Goal: Information Seeking & Learning: Compare options

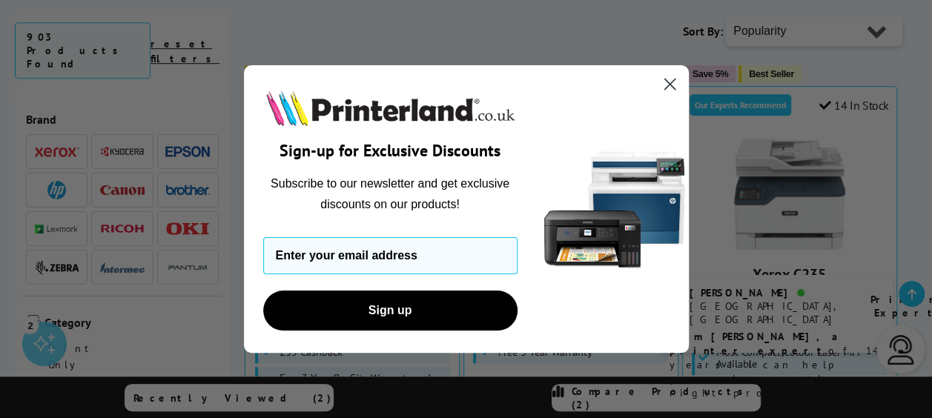
scroll to position [445, 0]
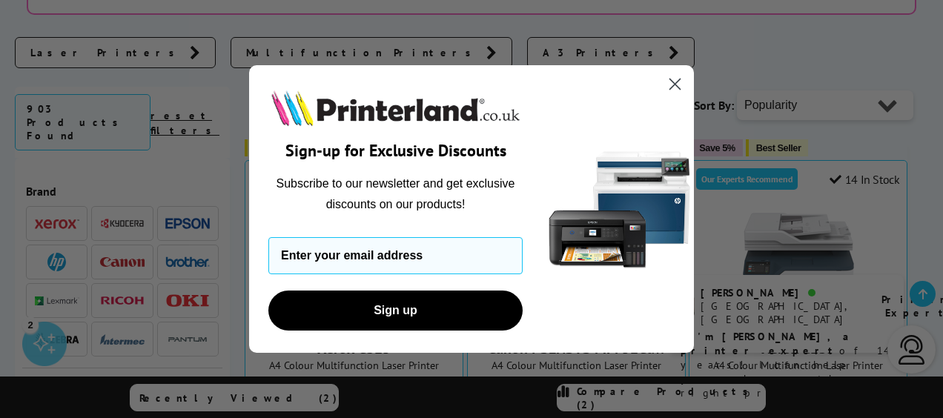
click at [670, 87] on icon "Close dialog" at bounding box center [675, 84] width 26 height 26
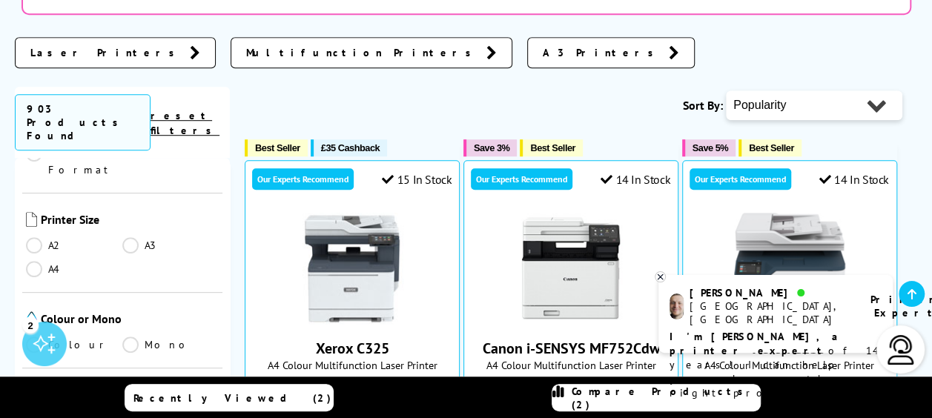
scroll to position [297, 0]
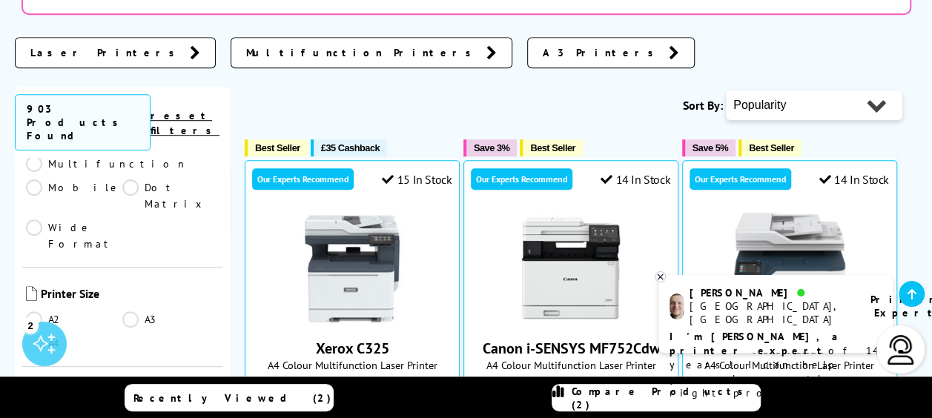
click at [34, 335] on link "A4" at bounding box center [74, 343] width 96 height 16
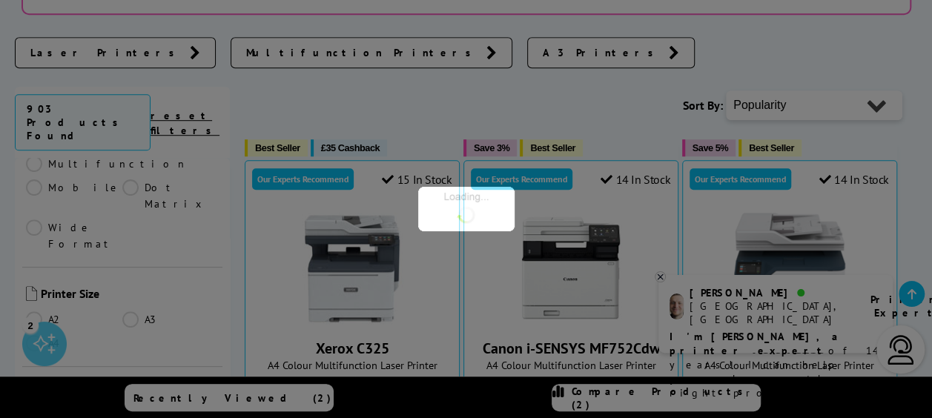
click at [35, 271] on div at bounding box center [466, 209] width 932 height 418
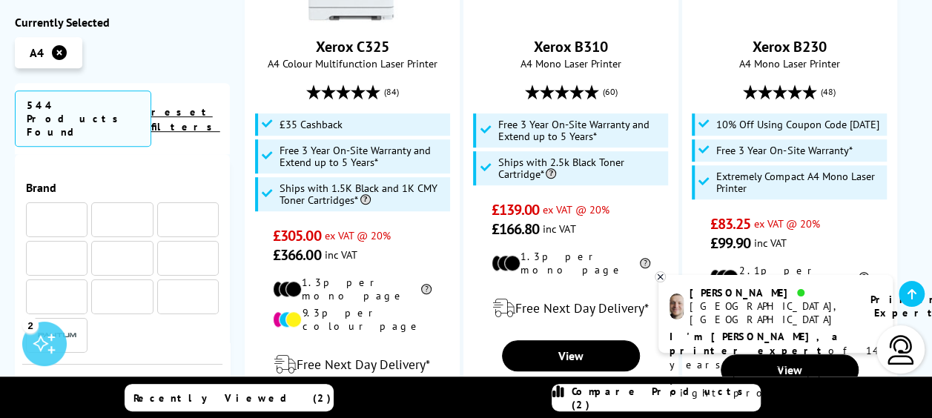
scroll to position [297, 0]
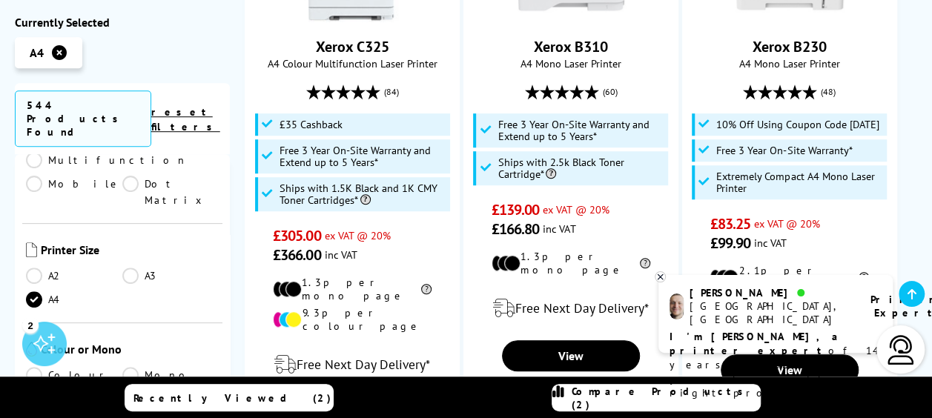
click at [34, 367] on link "Colour" at bounding box center [74, 375] width 96 height 16
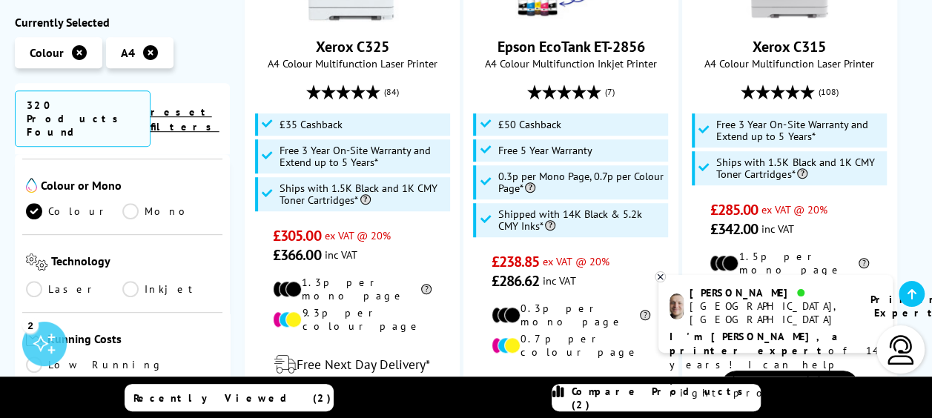
scroll to position [445, 0]
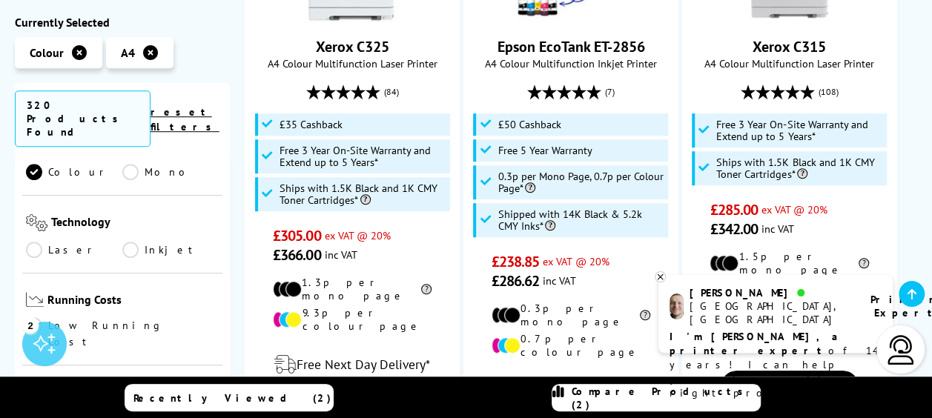
click at [33, 242] on link "Laser" at bounding box center [74, 250] width 96 height 16
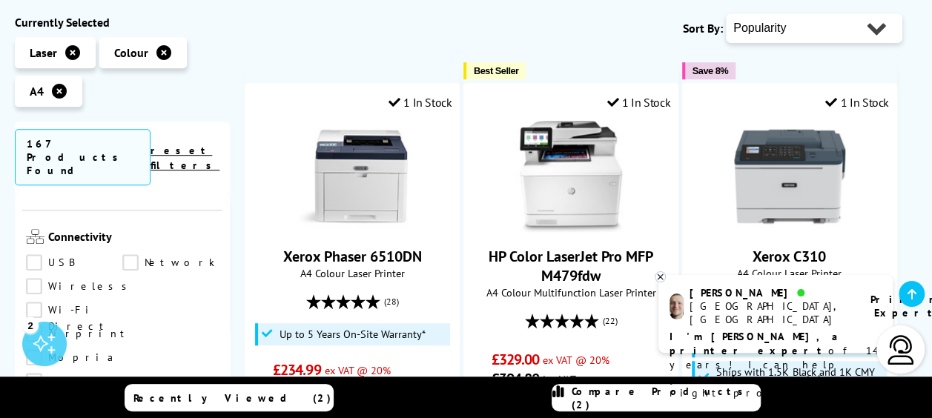
scroll to position [593, 0]
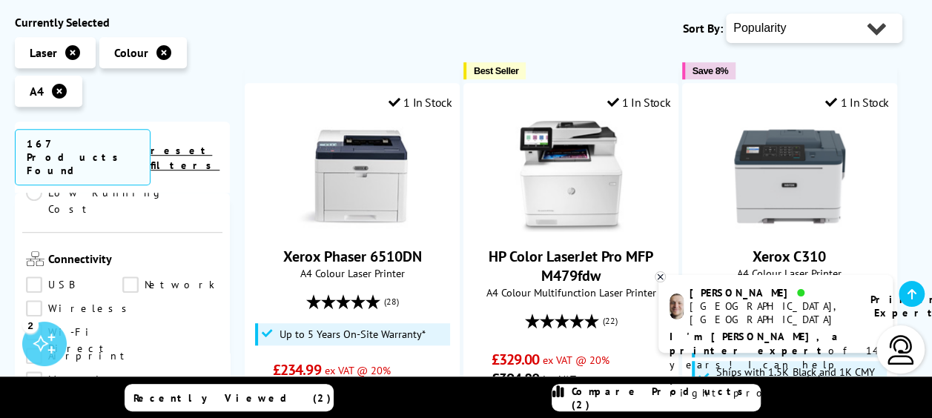
click at [122, 324] on link "Wi-Fi Direct" at bounding box center [74, 332] width 96 height 16
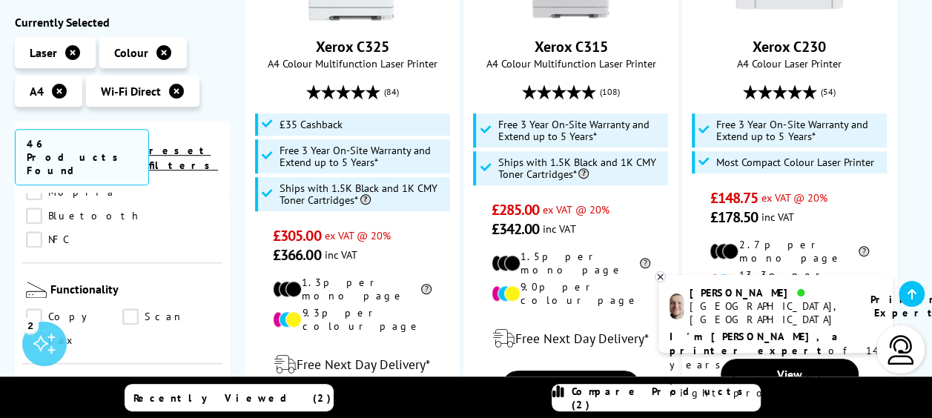
scroll to position [667, 0]
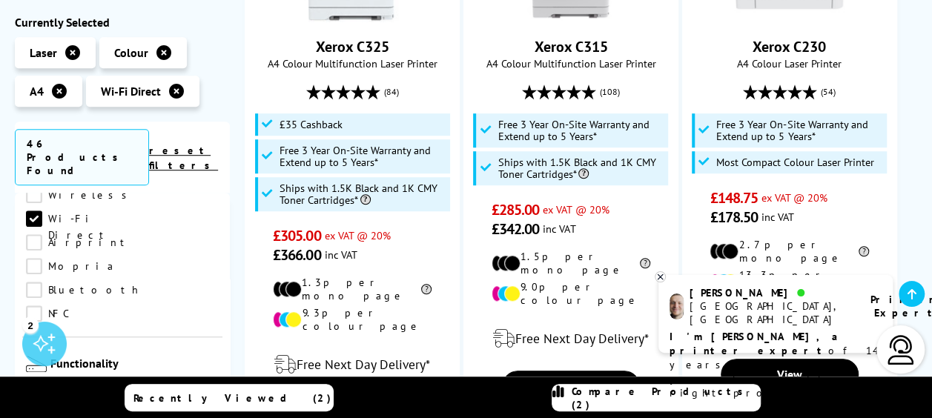
click at [136, 383] on link "Scan" at bounding box center [170, 391] width 96 height 16
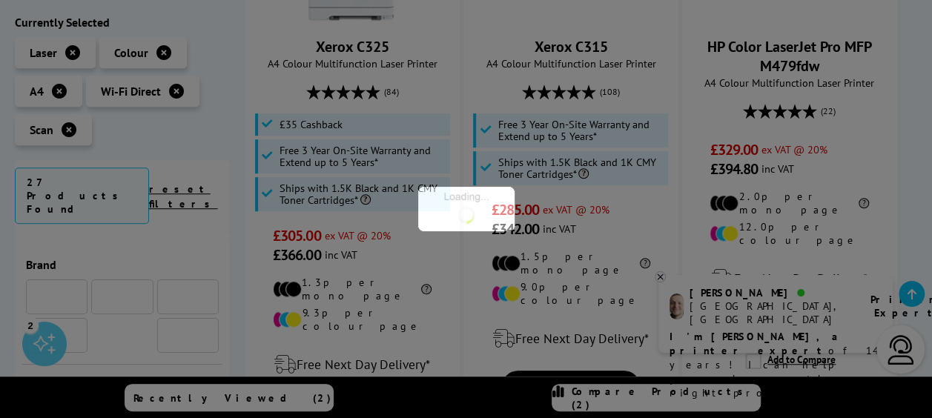
scroll to position [667, 0]
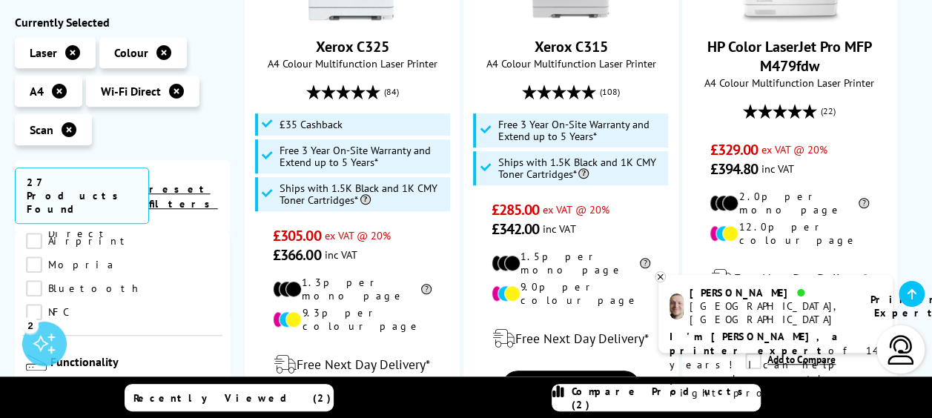
click at [33, 382] on link "Copy" at bounding box center [74, 390] width 96 height 16
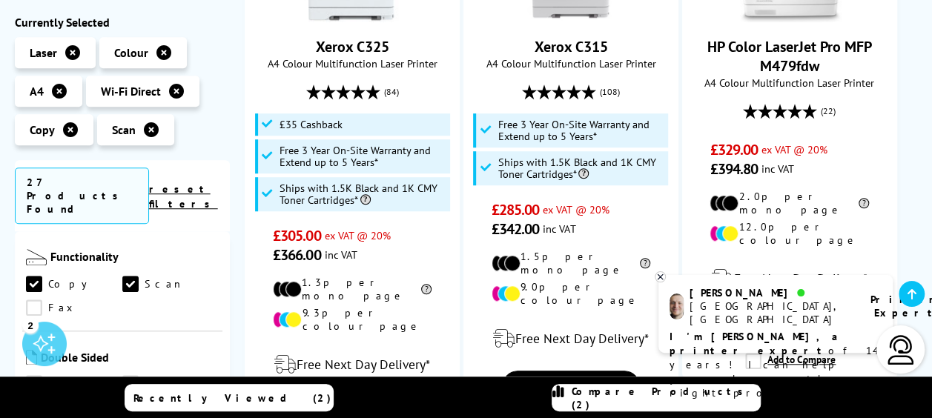
scroll to position [741, 0]
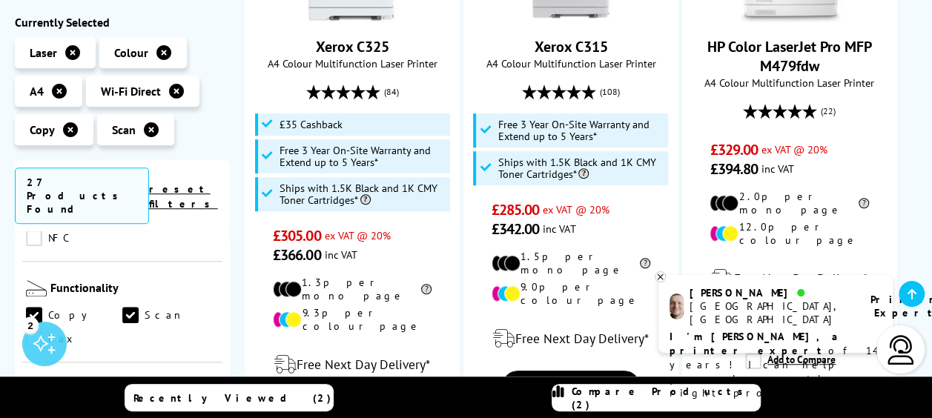
click at [130, 407] on link "Scan" at bounding box center [170, 415] width 96 height 16
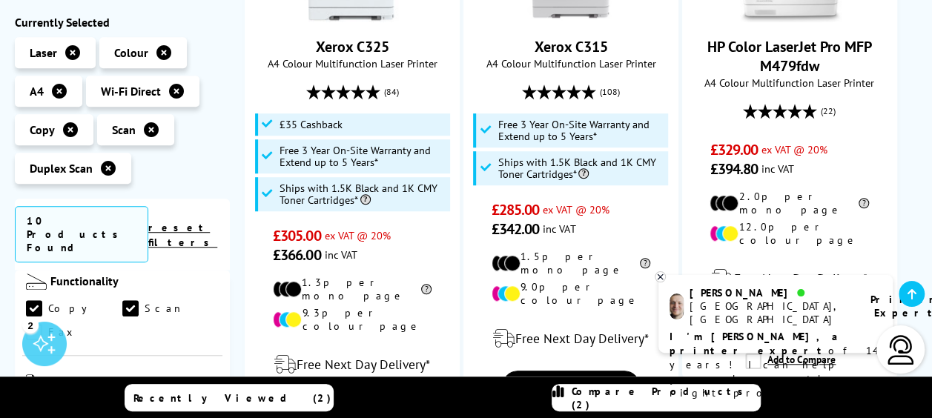
scroll to position [815, 0]
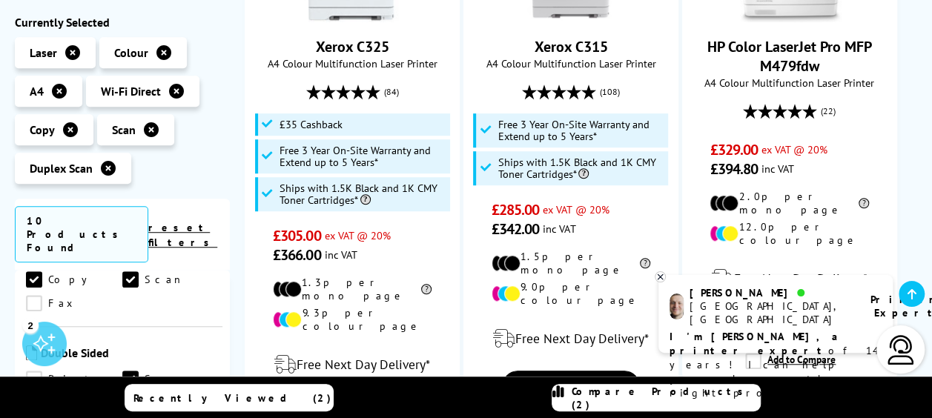
click at [34, 371] on link "Print" at bounding box center [74, 379] width 96 height 16
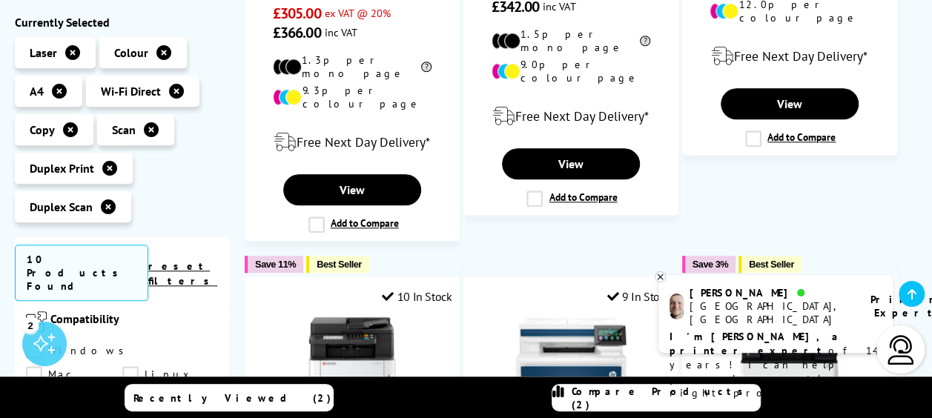
scroll to position [890, 0]
click at [40, 417] on link "Windows" at bounding box center [79, 425] width 106 height 16
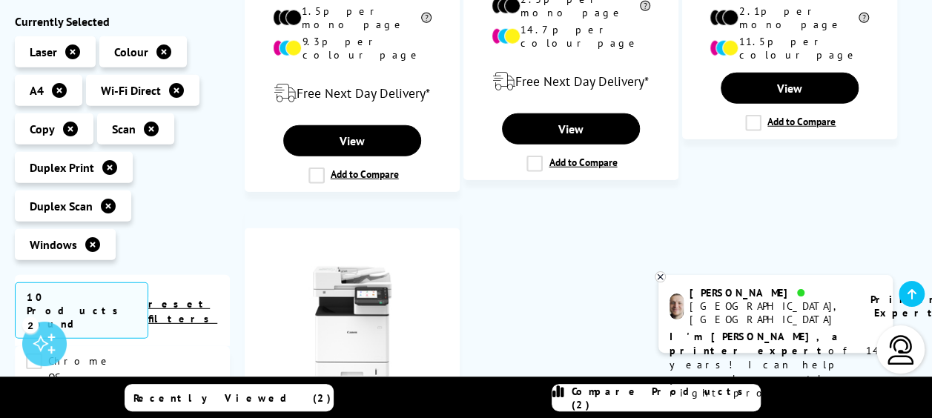
scroll to position [1112, 0]
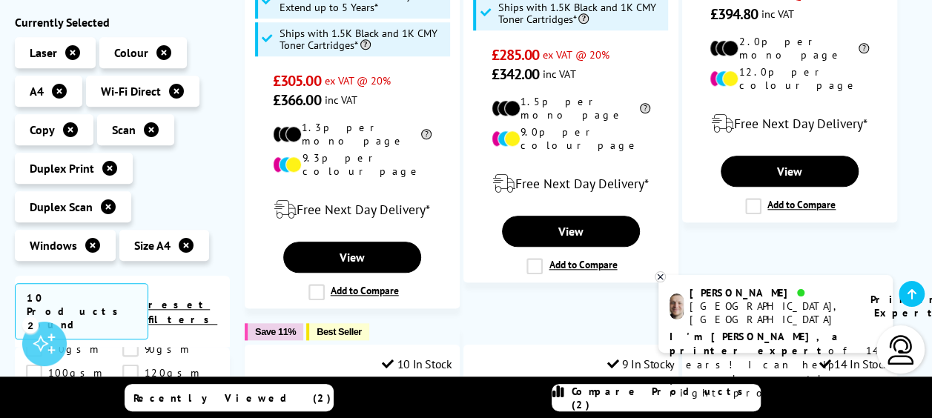
scroll to position [639, 0]
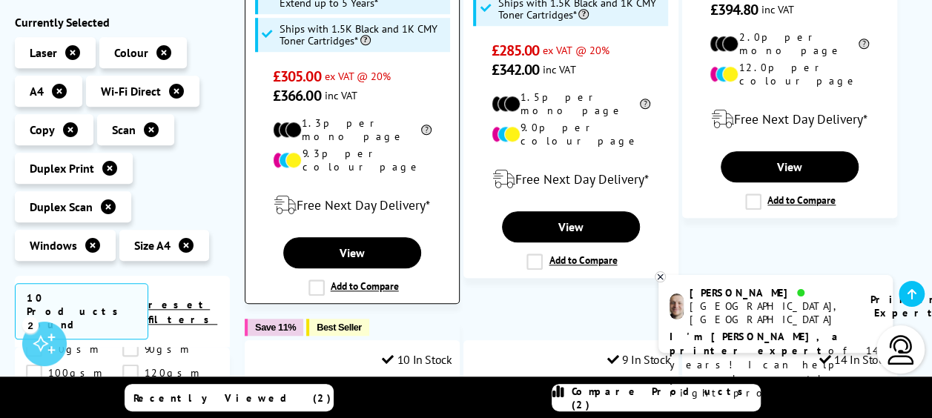
click at [317, 279] on label "Add to Compare" at bounding box center [353, 287] width 90 height 16
click at [0, 0] on input "Add to Compare" at bounding box center [0, 0] width 0 height 0
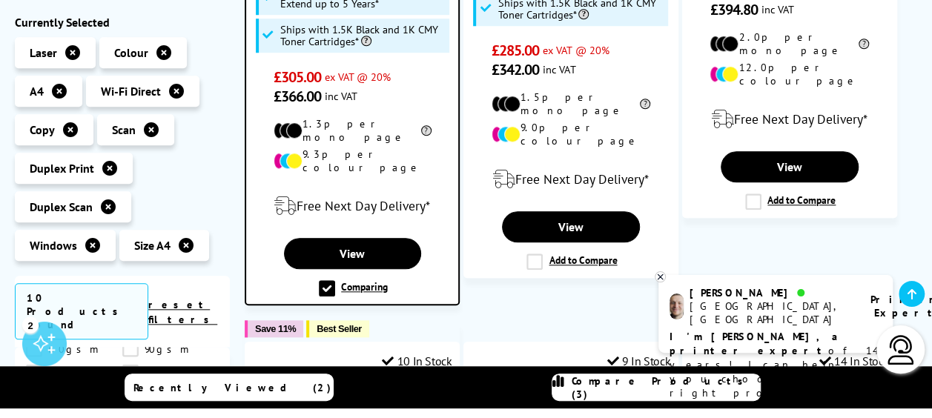
scroll to position [641, 0]
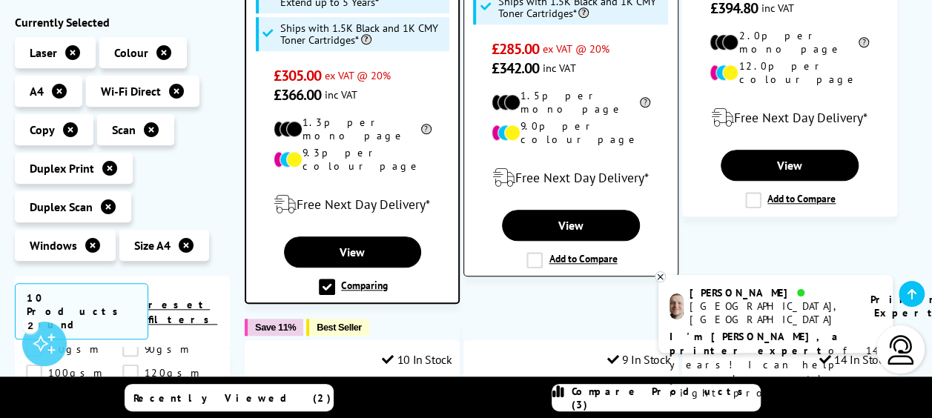
click at [540, 252] on label "Add to Compare" at bounding box center [571, 260] width 90 height 16
click at [0, 0] on input "Add to Compare" at bounding box center [0, 0] width 0 height 0
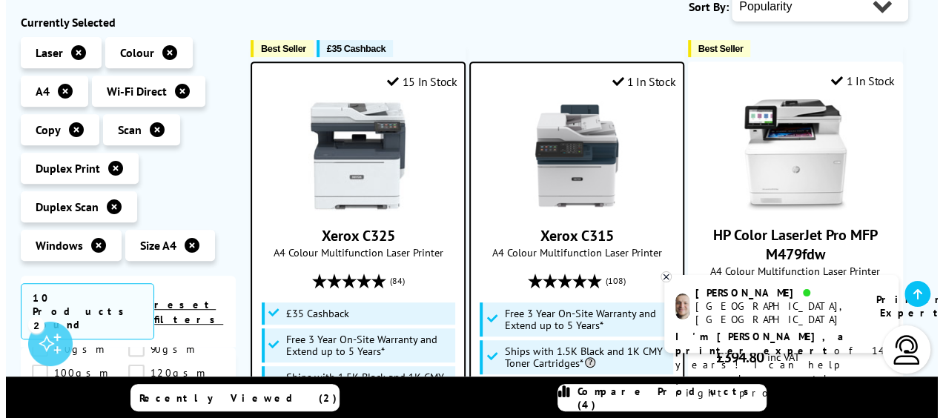
scroll to position [229, 0]
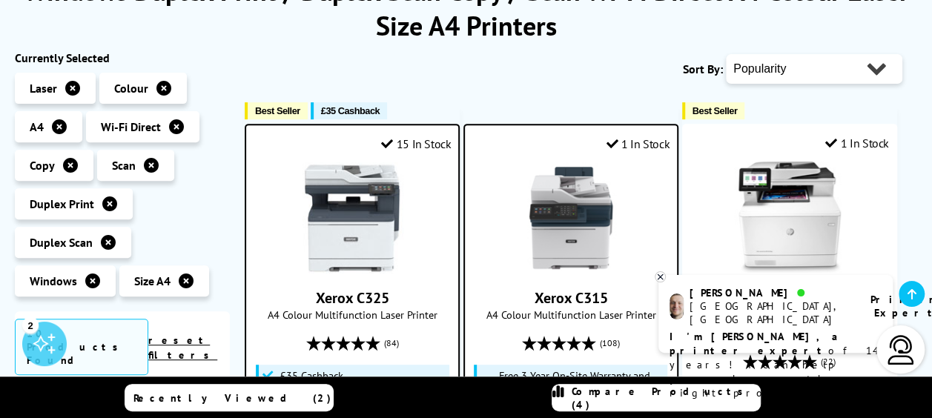
click at [681, 394] on span "Compare Products (4)" at bounding box center [666, 398] width 188 height 27
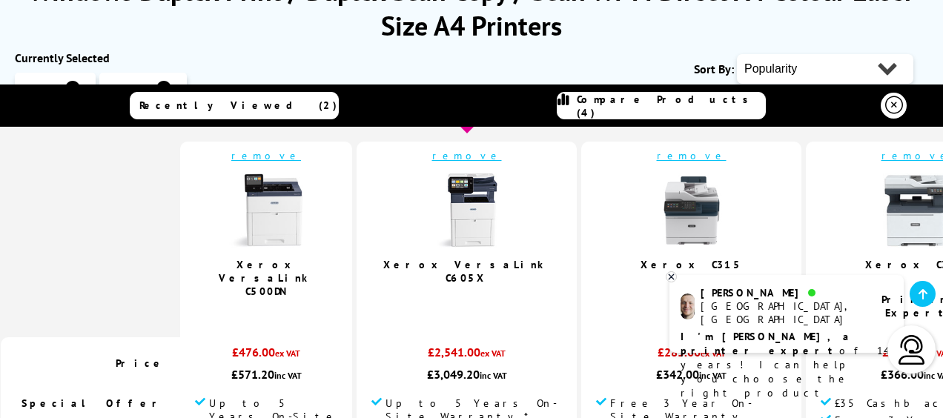
scroll to position [0, 0]
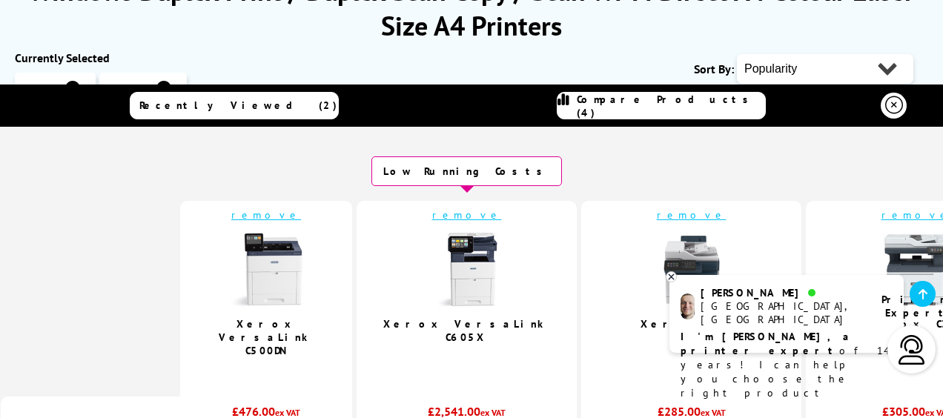
click at [480, 215] on link "remove" at bounding box center [467, 214] width 70 height 13
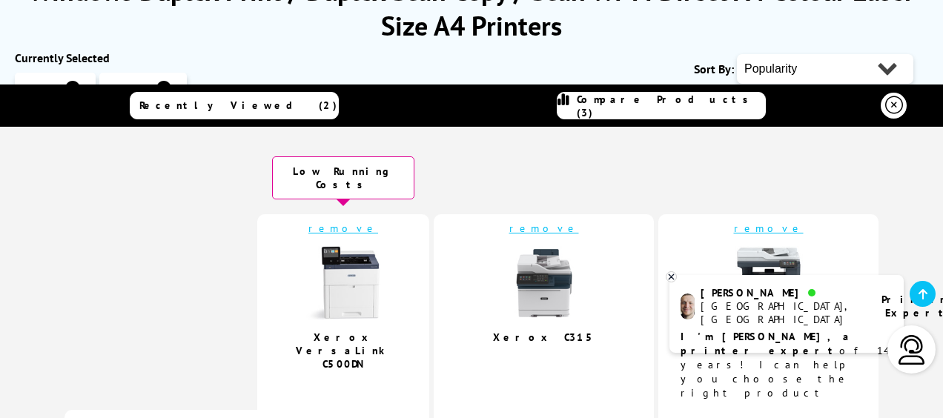
click at [378, 222] on link "remove" at bounding box center [343, 228] width 70 height 13
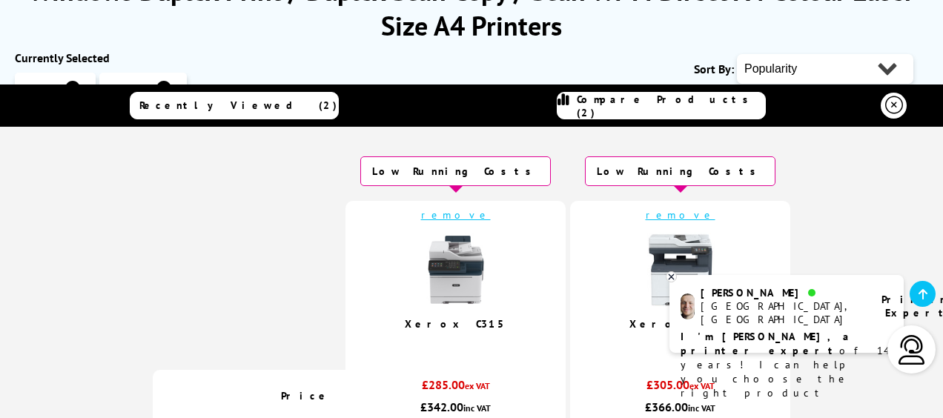
click at [668, 277] on icon at bounding box center [671, 276] width 10 height 11
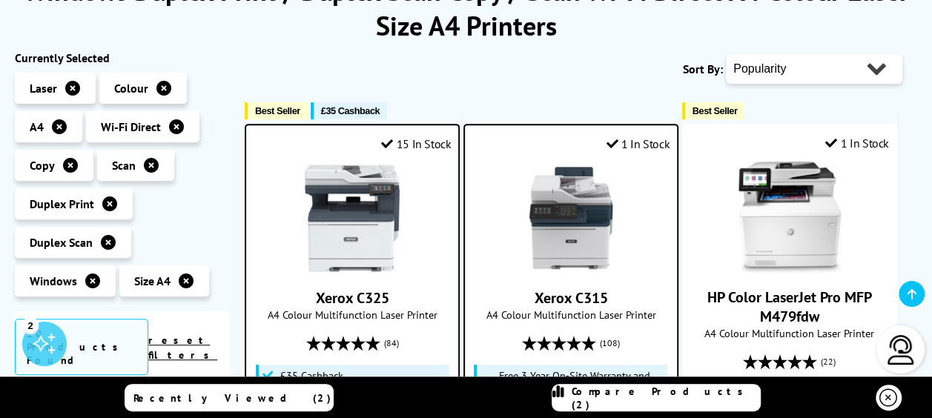
click at [663, 401] on span "Compare Products (2)" at bounding box center [666, 398] width 188 height 27
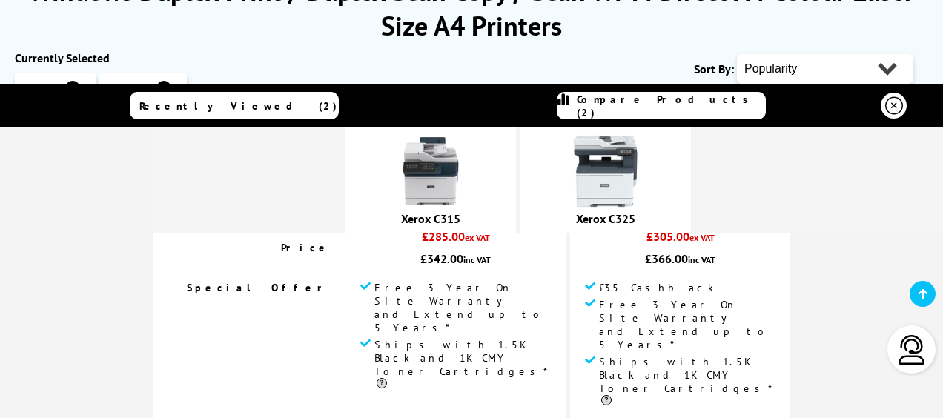
scroll to position [74, 0]
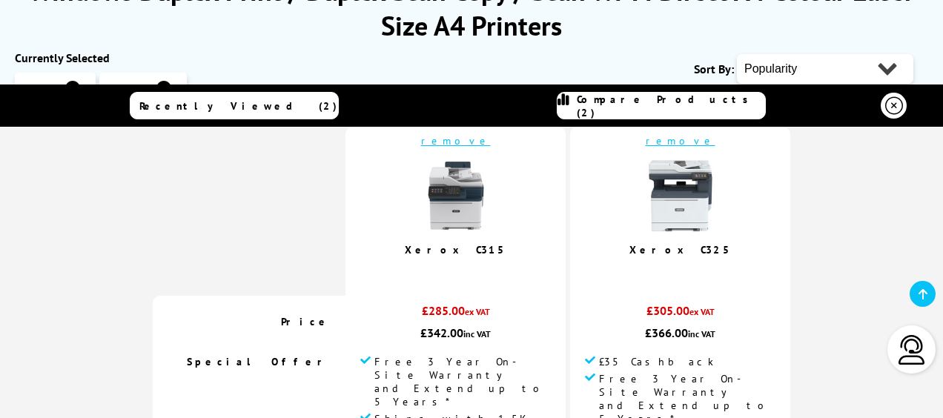
click at [661, 205] on img at bounding box center [681, 196] width 74 height 74
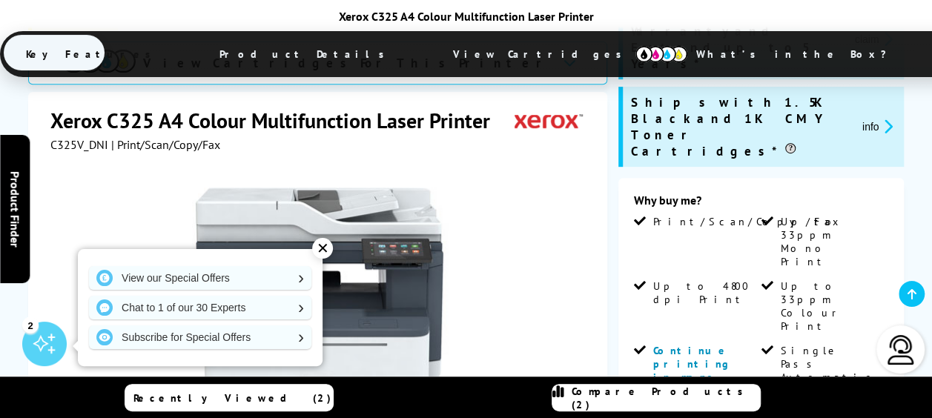
scroll to position [316, 0]
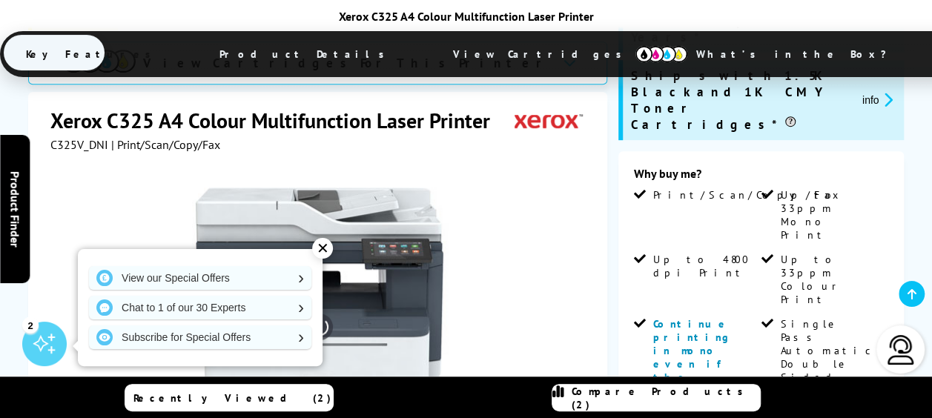
click at [325, 252] on div "✕" at bounding box center [322, 248] width 21 height 21
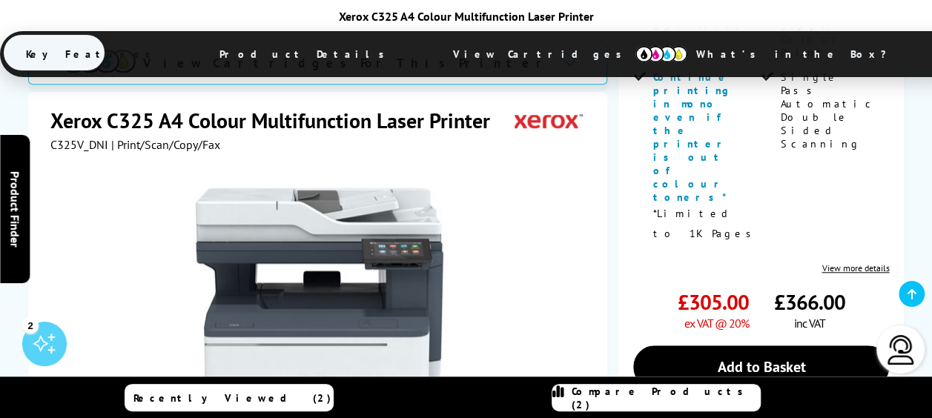
scroll to position [575, 0]
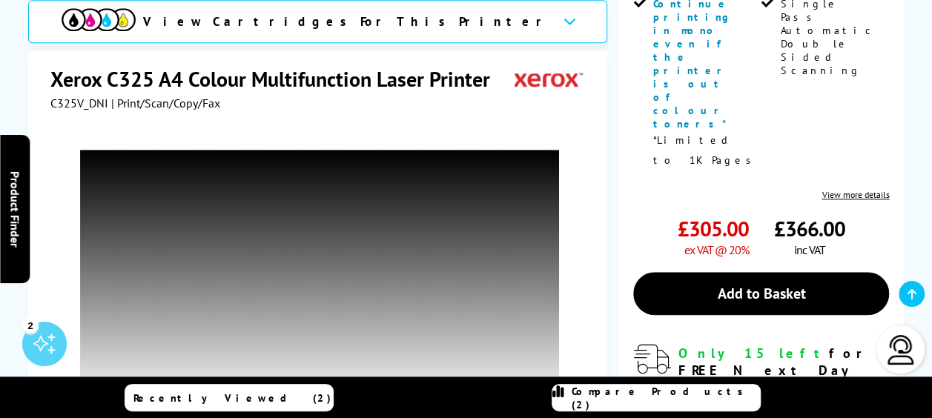
scroll to position [0, 0]
